Goal: Find specific page/section: Find specific page/section

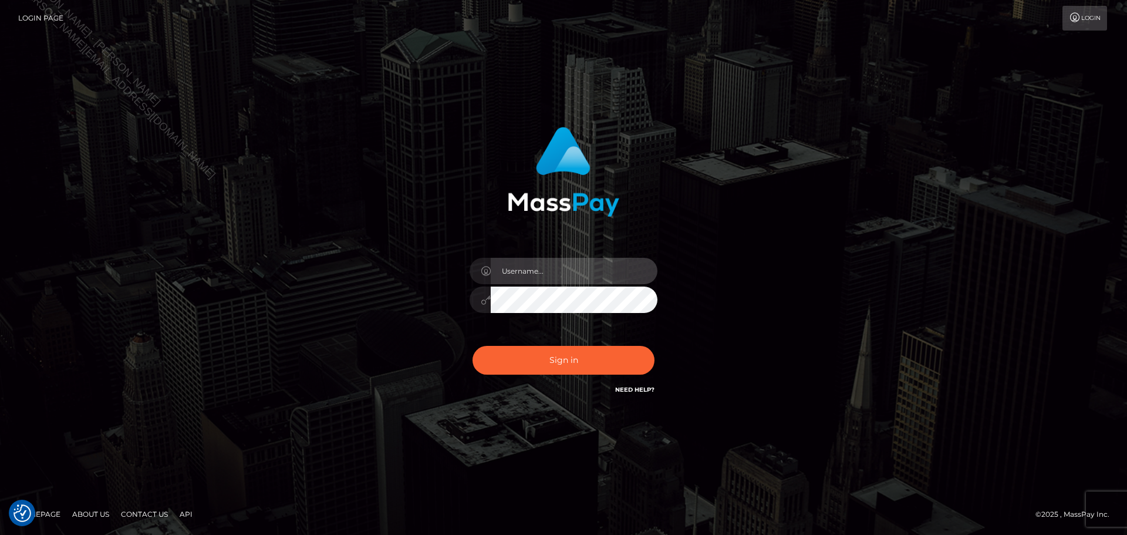
click at [571, 260] on input "text" at bounding box center [574, 271] width 167 height 26
click at [595, 270] on input "text" at bounding box center [574, 271] width 167 height 26
type input "Seleen"
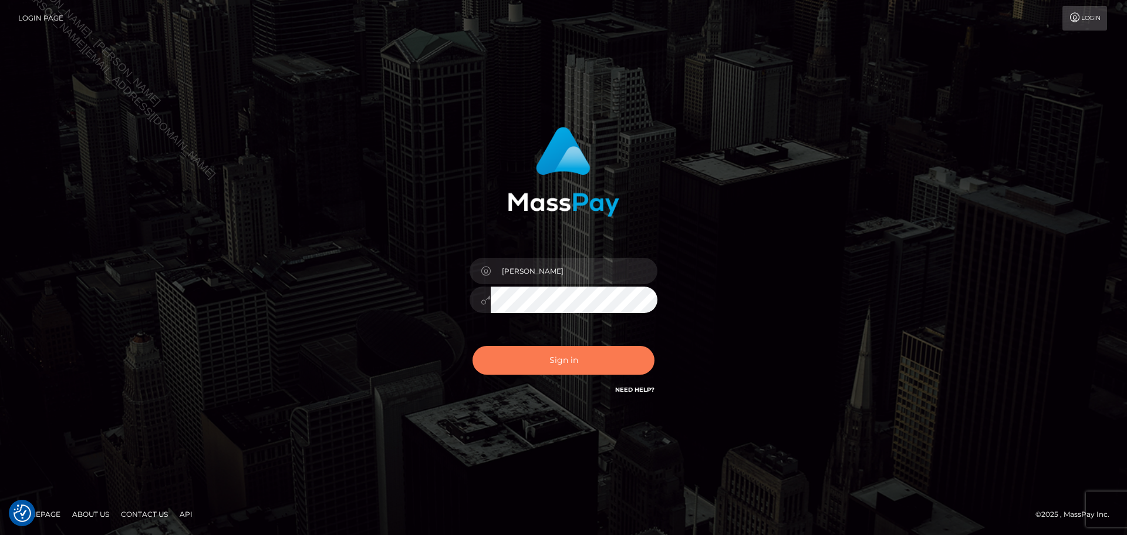
click at [552, 353] on button "Sign in" at bounding box center [564, 360] width 182 height 29
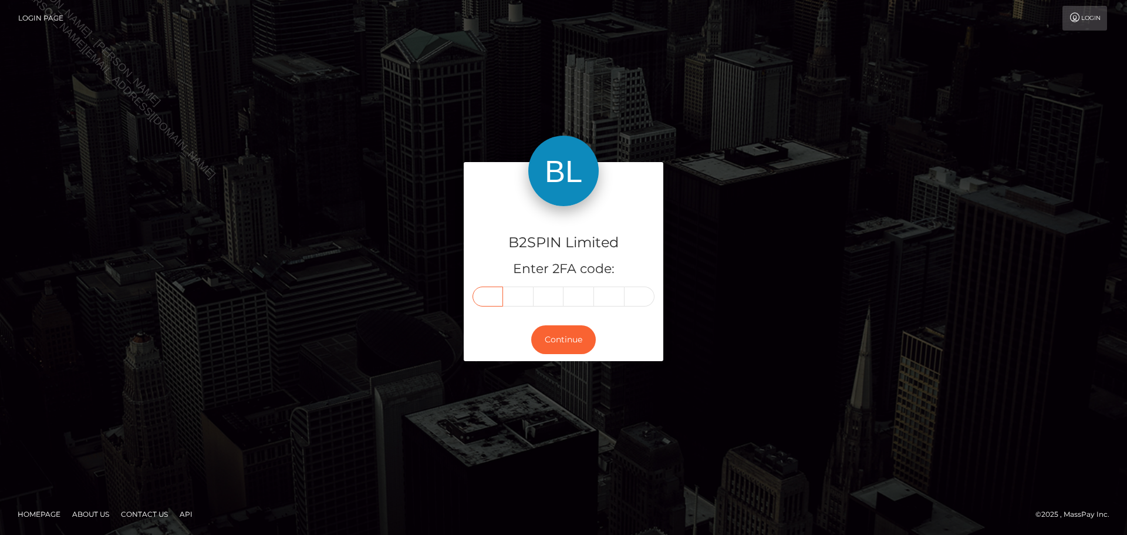
paste input "6"
type input "6"
type input "4"
type input "6"
type input "0"
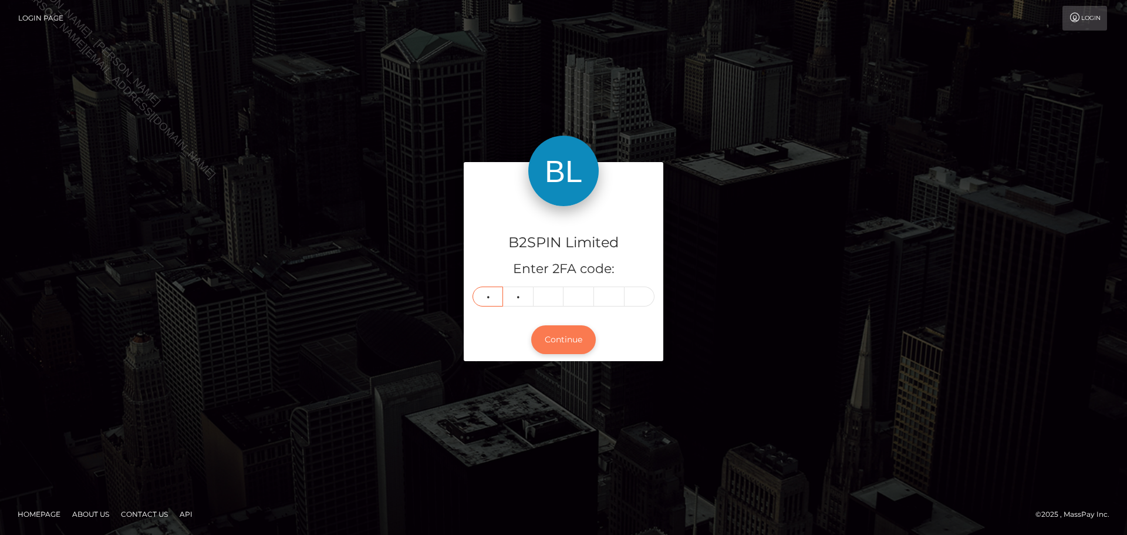
type input "1"
type input "3"
click at [571, 338] on button "Continue" at bounding box center [563, 339] width 65 height 29
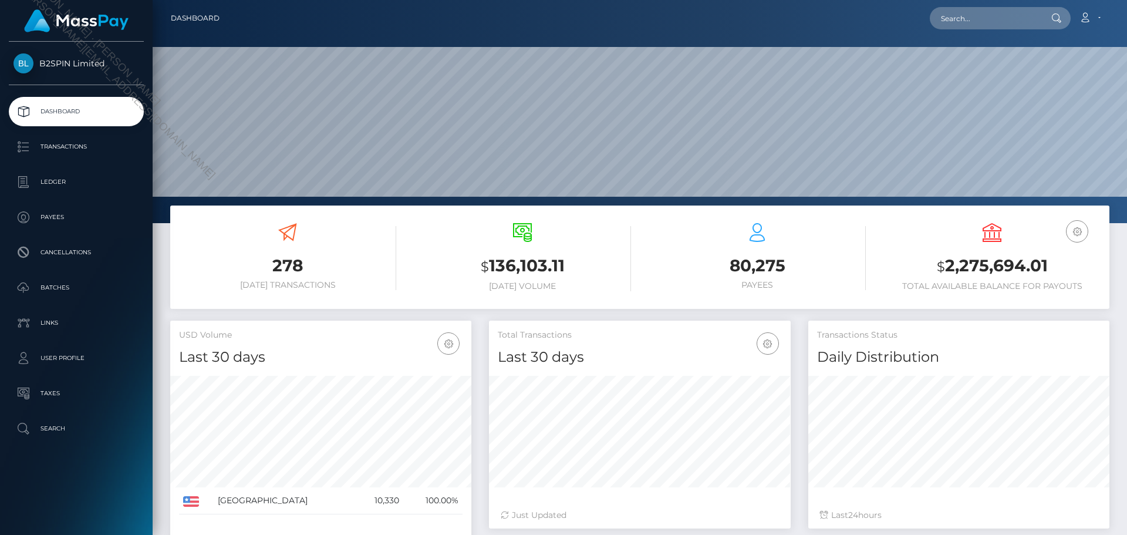
scroll to position [208, 302]
click at [1021, 22] on input "text" at bounding box center [985, 18] width 110 height 22
paste input "ebc6240e-2ab6-40d9-8195-ab5b3007ddda"
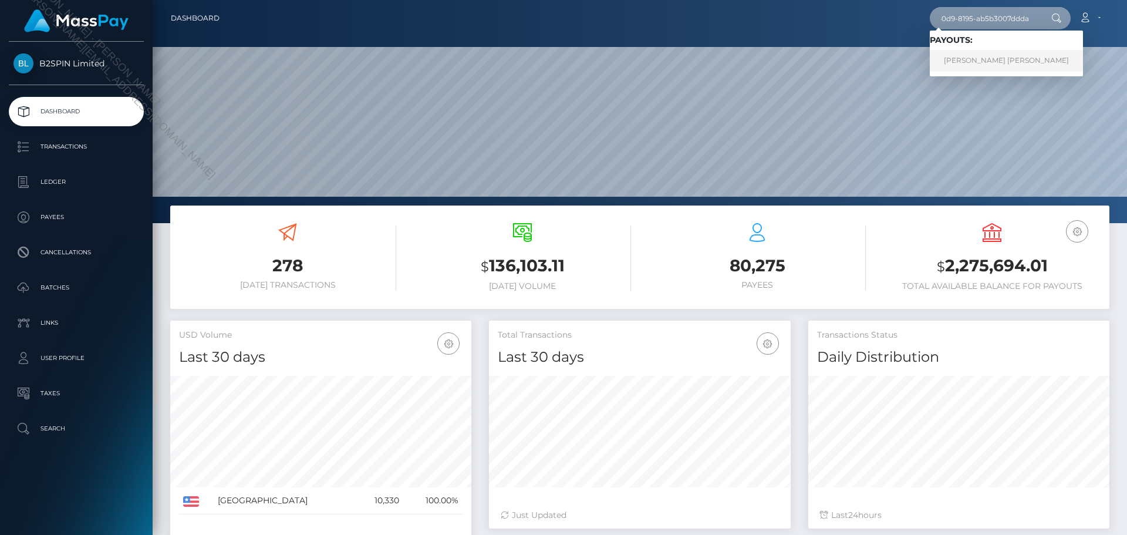
type input "ebc6240e-2ab6-40d9-8195-ab5b3007ddda"
click at [991, 61] on link "TRACY BROOKS HOLTZAPFEL" at bounding box center [1006, 61] width 153 height 22
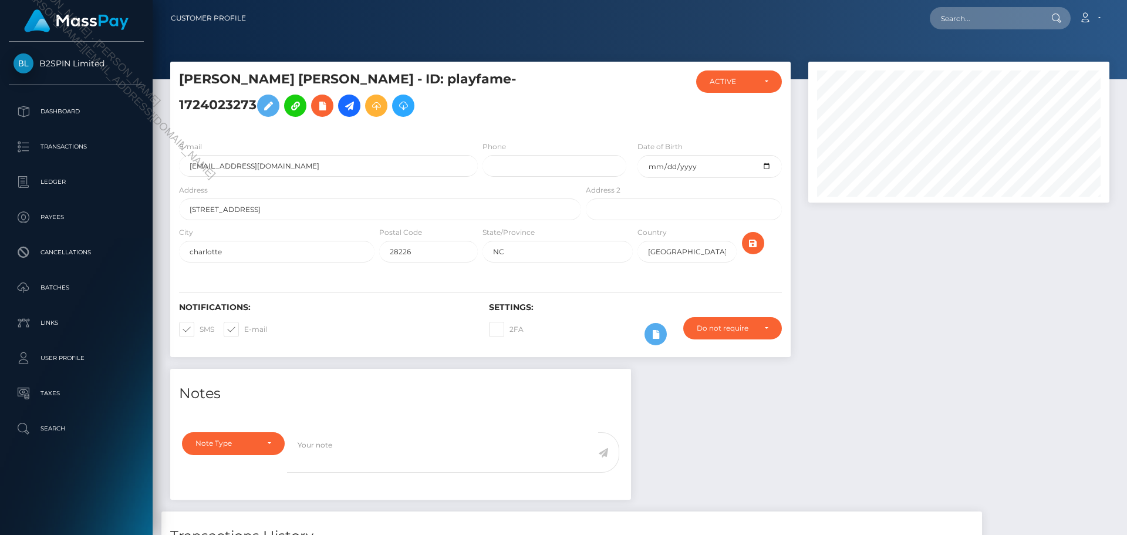
scroll to position [195, 0]
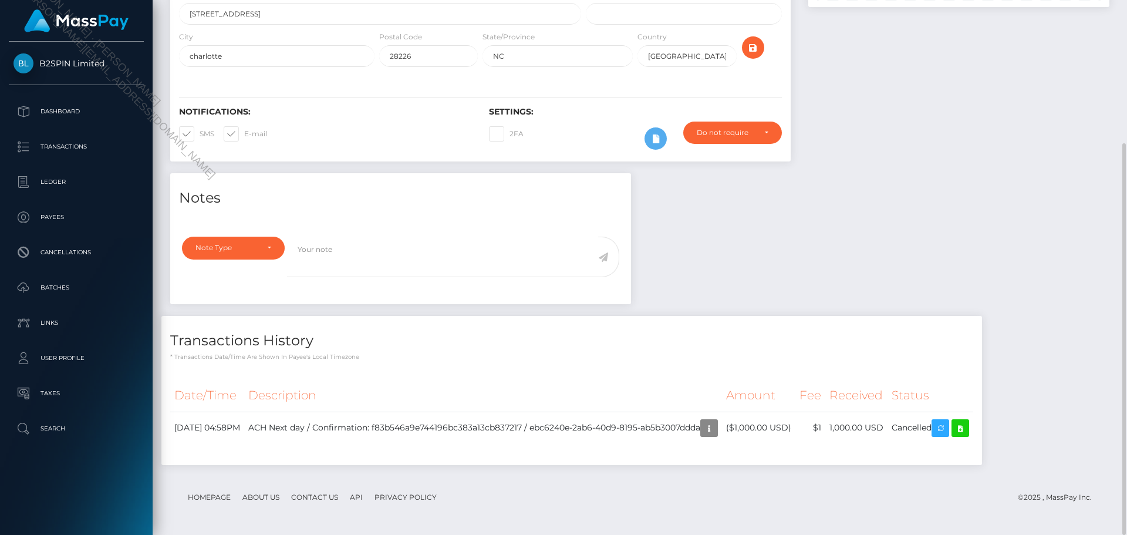
click at [817, 301] on div "Notes Note Type Compliance Clear Compliance General Note Type" at bounding box center [639, 324] width 957 height 303
